Goal: Go to known website: Access a specific website the user already knows

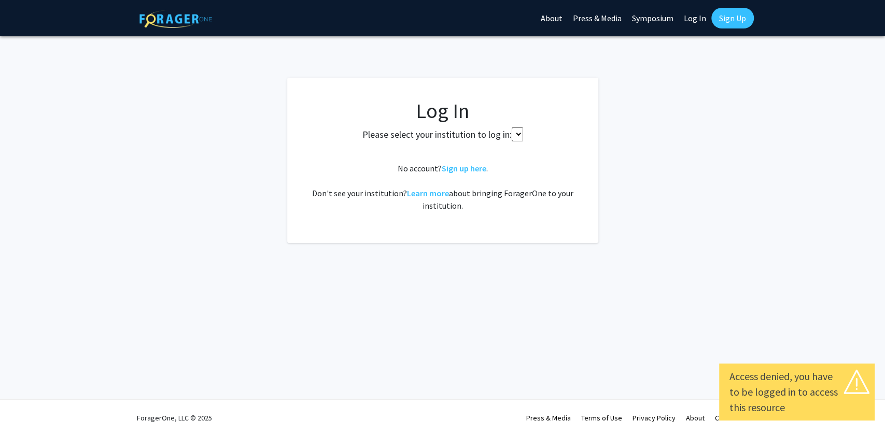
select select
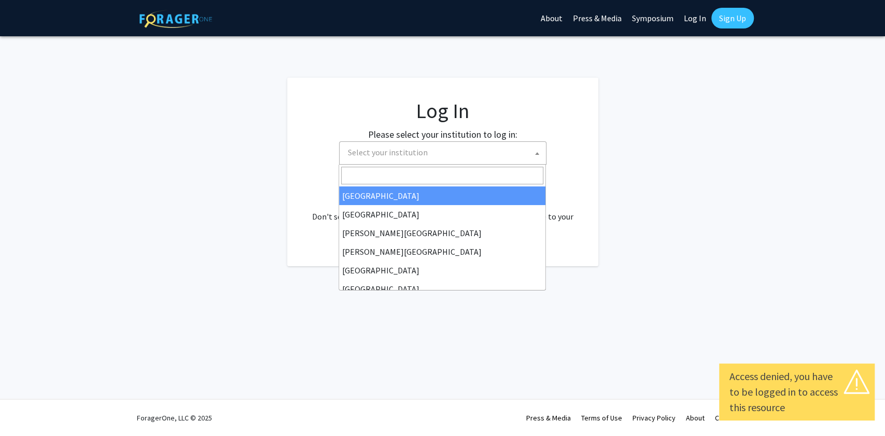
click at [394, 157] on span "Select your institution" at bounding box center [388, 152] width 80 height 10
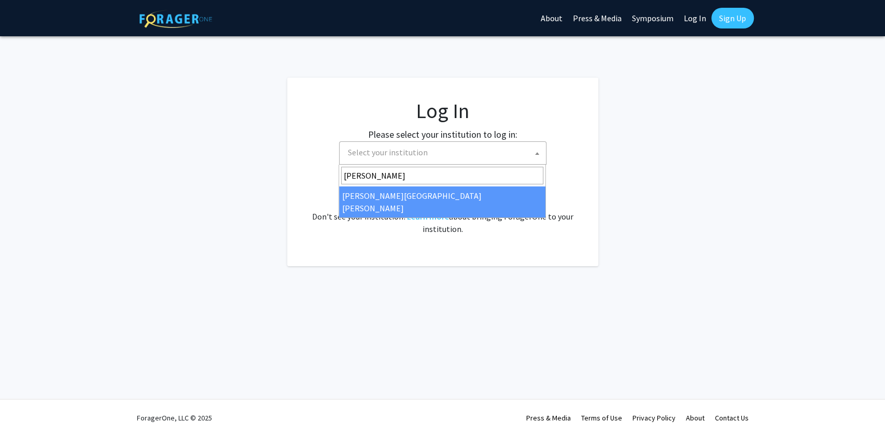
type input "[PERSON_NAME]"
select select "1"
